Goal: Check status: Check status

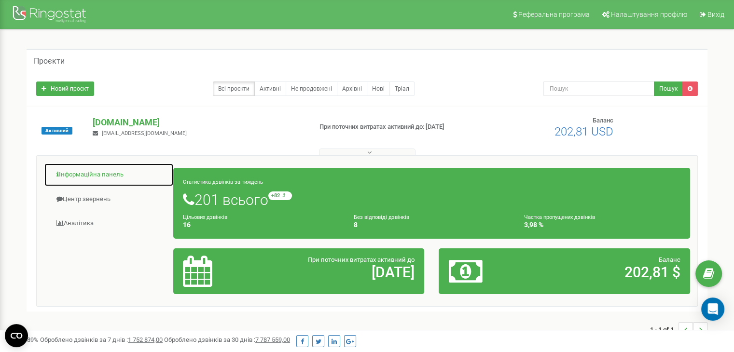
click at [94, 178] on link "Інформаційна панель" at bounding box center [109, 175] width 130 height 24
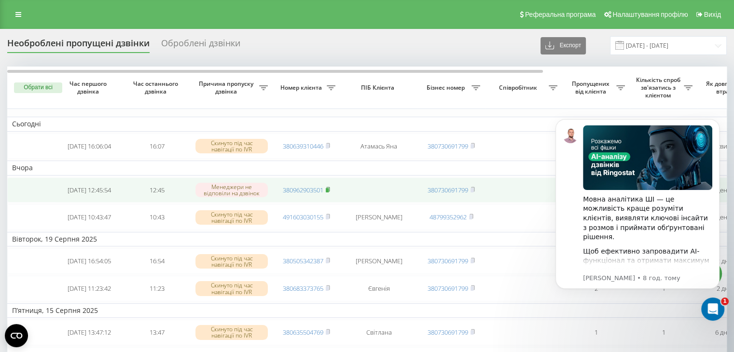
click at [329, 192] on rect at bounding box center [327, 190] width 3 height 4
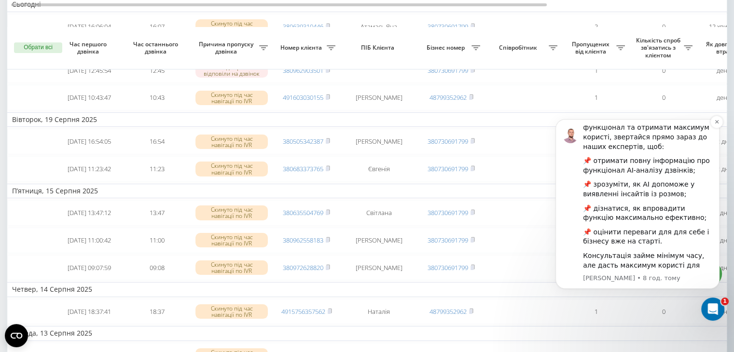
scroll to position [145, 0]
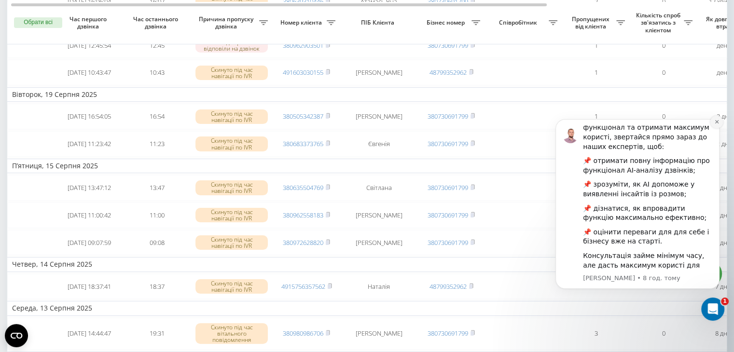
click at [715, 123] on icon "Dismiss notification" at bounding box center [716, 121] width 5 height 5
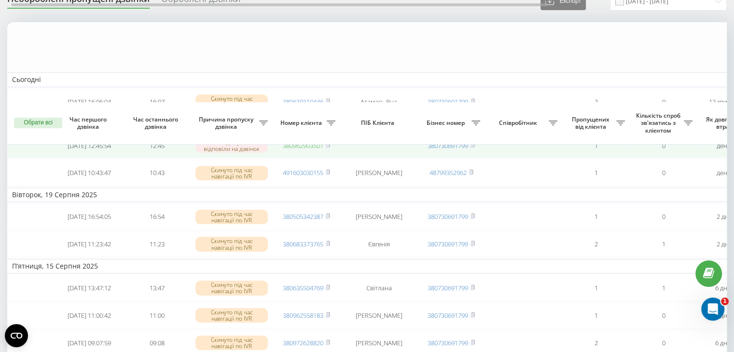
scroll to position [0, 0]
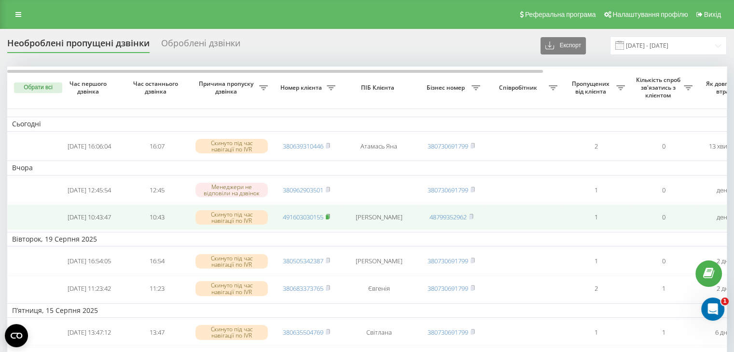
click at [330, 218] on icon at bounding box center [328, 217] width 4 height 6
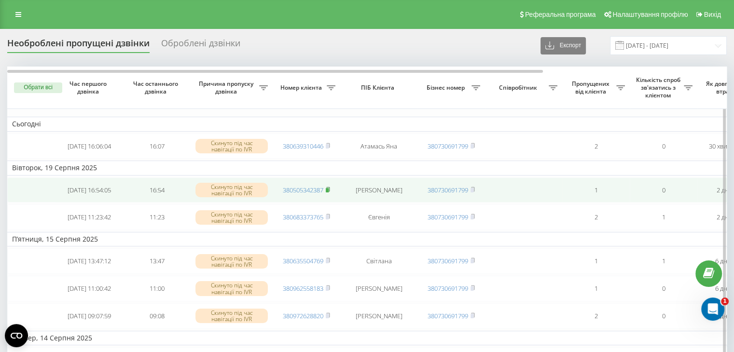
click at [329, 191] on rect at bounding box center [327, 190] width 3 height 4
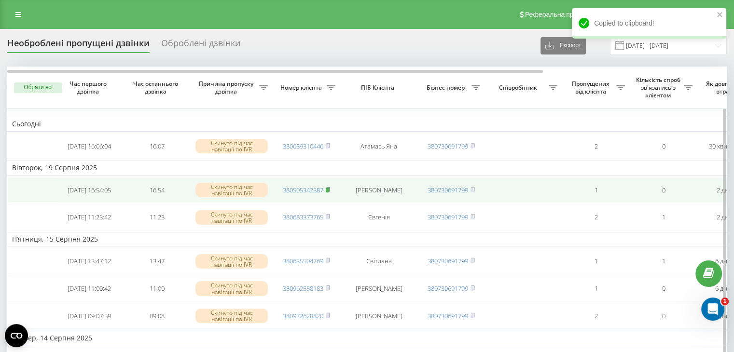
click at [329, 192] on rect at bounding box center [327, 190] width 3 height 4
